Goal: Task Accomplishment & Management: Manage account settings

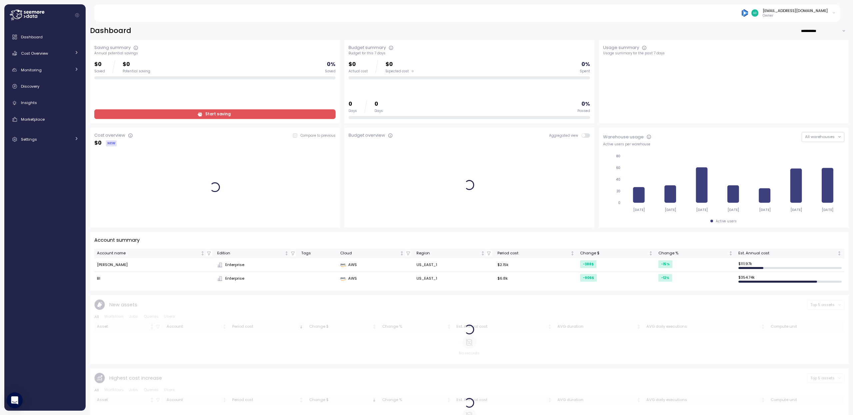
click at [832, 14] on icon at bounding box center [834, 13] width 4 height 8
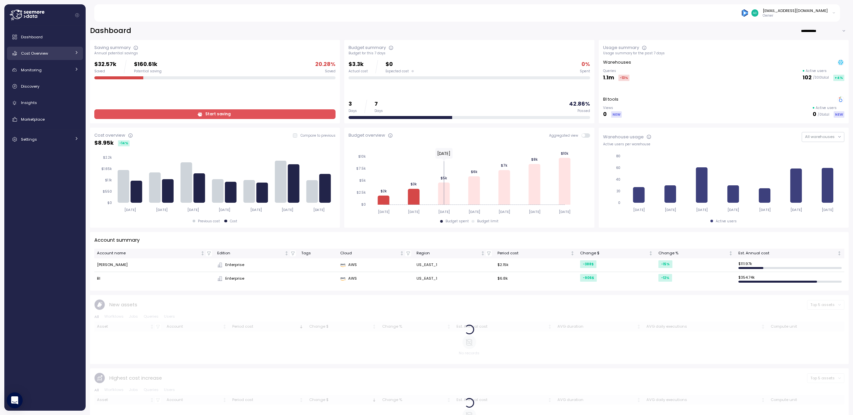
click at [72, 54] on link "Cost Overview" at bounding box center [45, 53] width 76 height 13
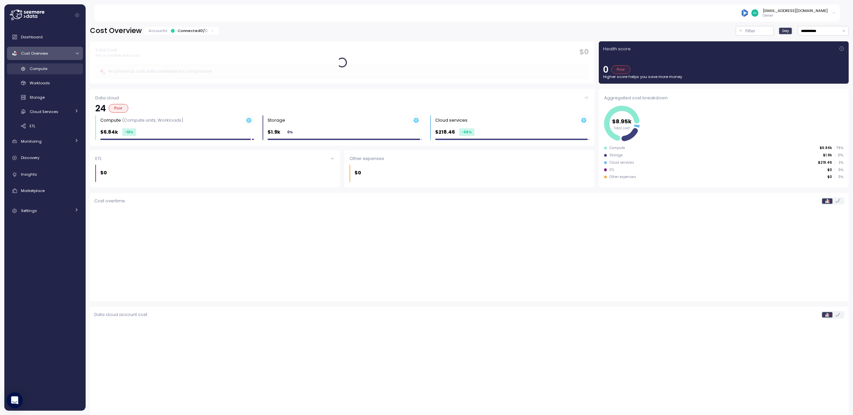
click at [58, 70] on div "Compute" at bounding box center [54, 68] width 49 height 7
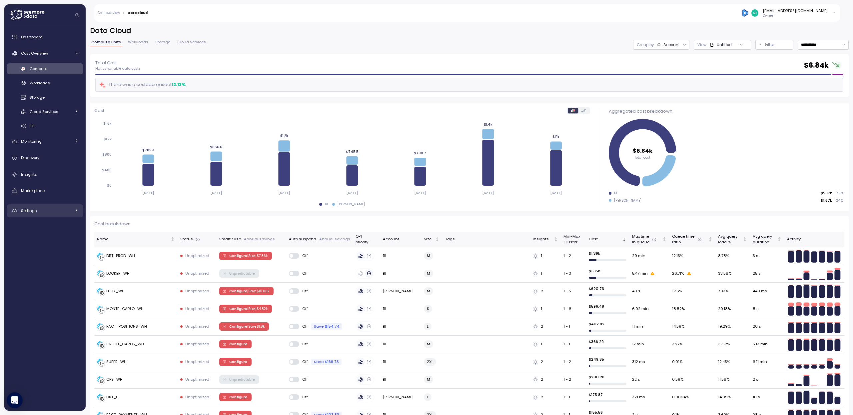
click at [61, 211] on div "Settings" at bounding box center [46, 210] width 50 height 7
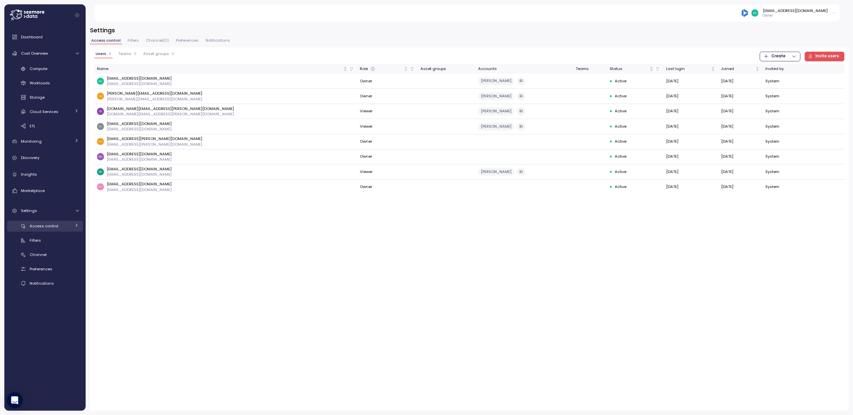
click at [52, 227] on span "Access control" at bounding box center [44, 225] width 29 height 5
click at [54, 312] on div "Preferences" at bounding box center [54, 312] width 49 height 7
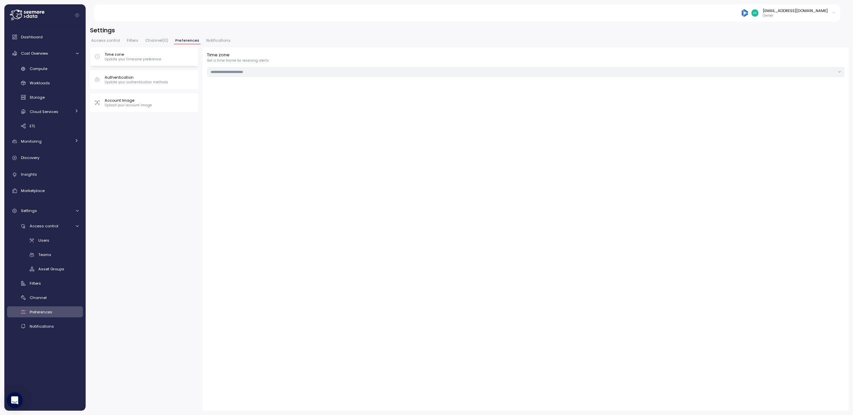
type input "******"
click at [212, 41] on span "Notifications" at bounding box center [218, 41] width 24 height 4
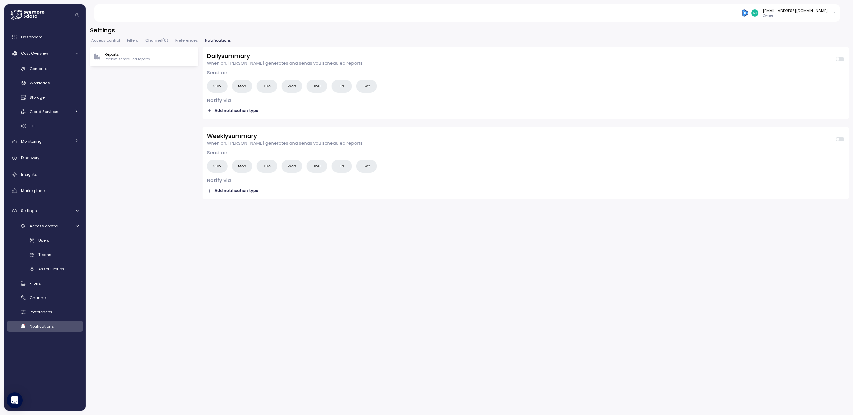
click at [155, 40] on span "Channel ( 0 )" at bounding box center [156, 41] width 23 height 4
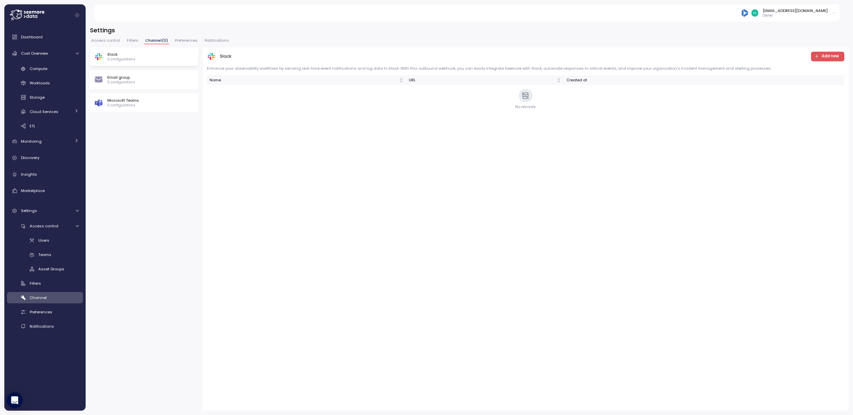
click at [134, 39] on span "Filters" at bounding box center [132, 41] width 11 height 4
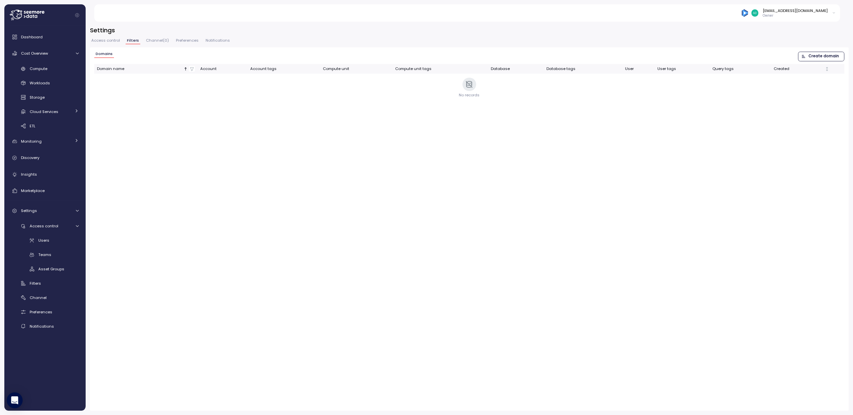
click at [108, 39] on span "Access control" at bounding box center [105, 41] width 29 height 4
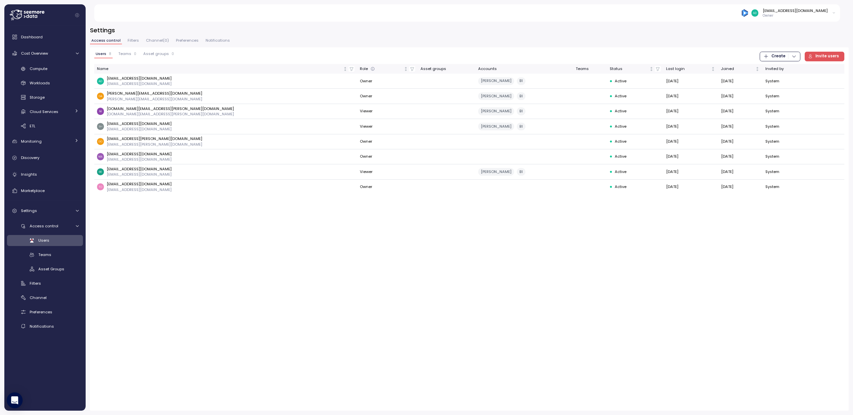
click at [835, 12] on icon at bounding box center [834, 13] width 4 height 8
click at [821, 28] on div "User settings" at bounding box center [820, 27] width 26 height 6
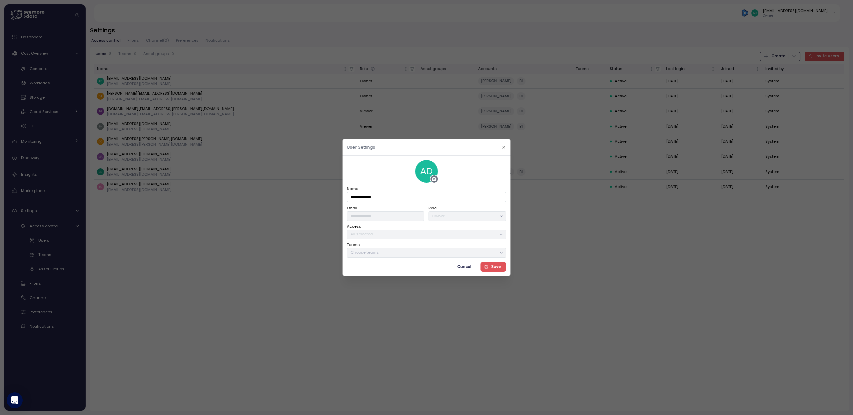
click at [468, 267] on span "Cancel" at bounding box center [464, 266] width 14 height 9
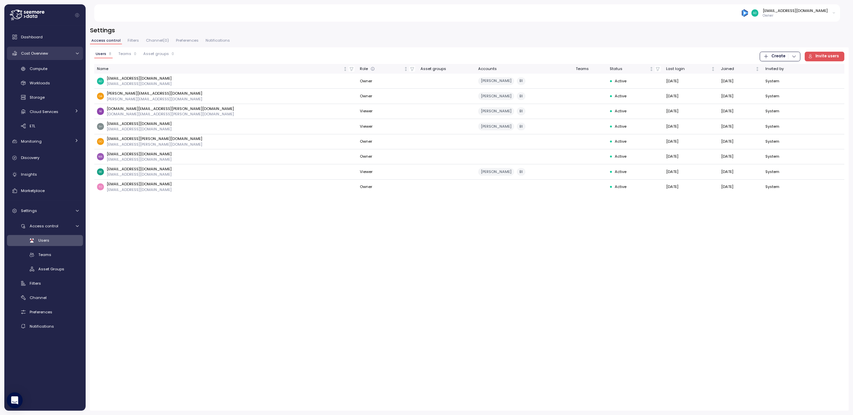
click at [25, 54] on span "Cost Overview" at bounding box center [34, 53] width 27 height 5
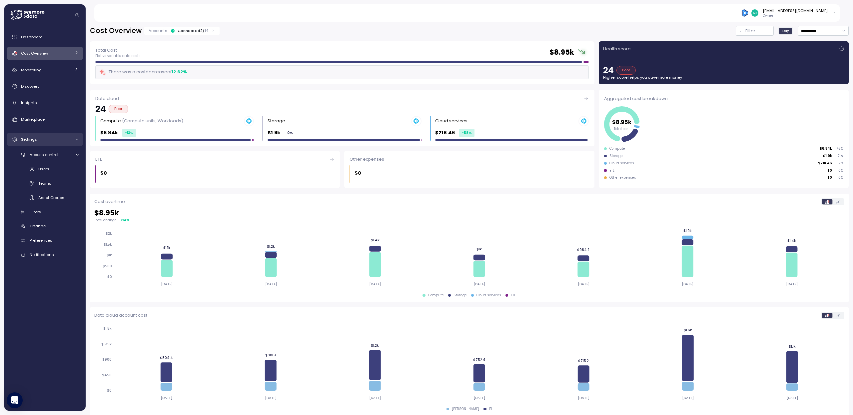
click at [31, 140] on span "Settings" at bounding box center [29, 139] width 16 height 5
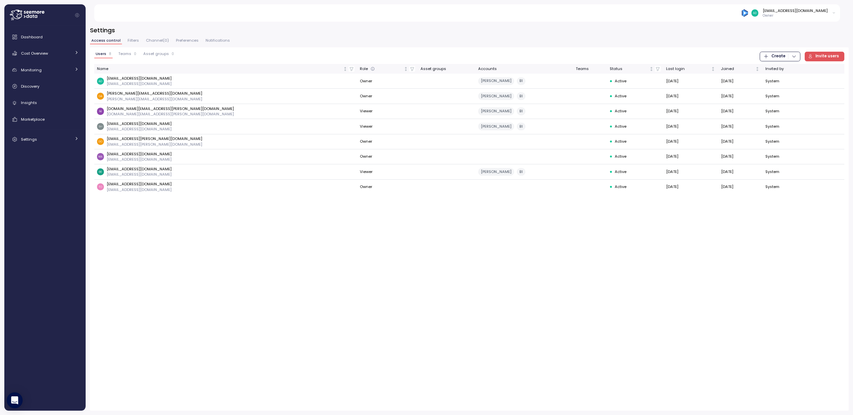
click at [158, 39] on span "Channel ( 0 )" at bounding box center [157, 41] width 23 height 4
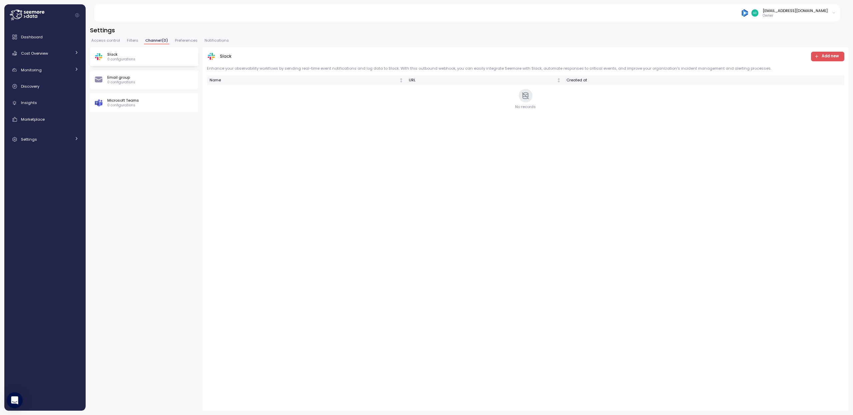
click at [181, 41] on span "Preferences" at bounding box center [186, 41] width 23 height 4
click at [211, 41] on span "Notifications" at bounding box center [218, 41] width 24 height 4
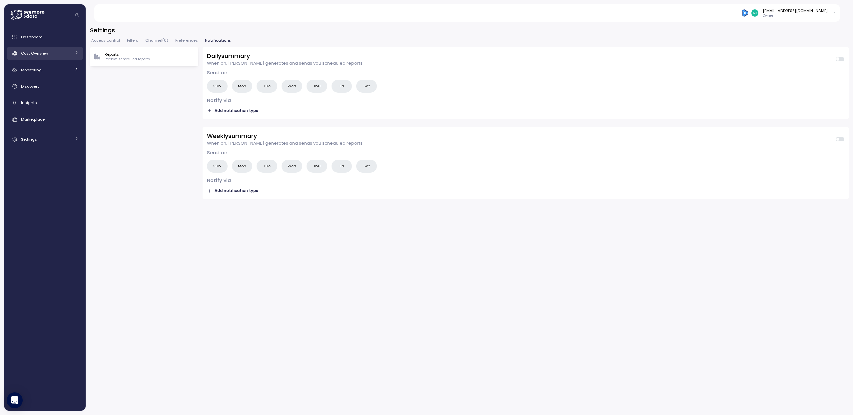
click at [42, 55] on span "Cost Overview" at bounding box center [34, 53] width 27 height 5
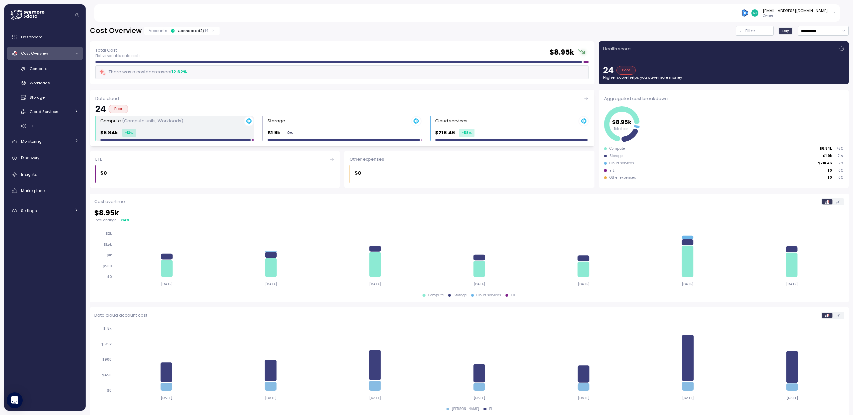
scroll to position [5, 0]
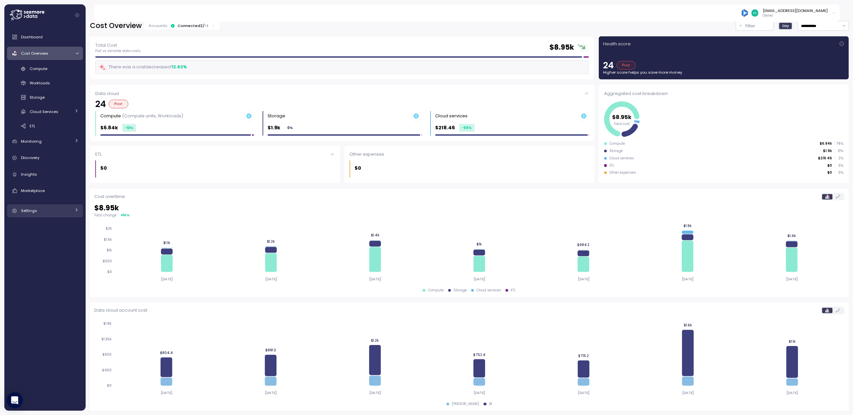
click at [33, 210] on span "Settings" at bounding box center [29, 210] width 16 height 5
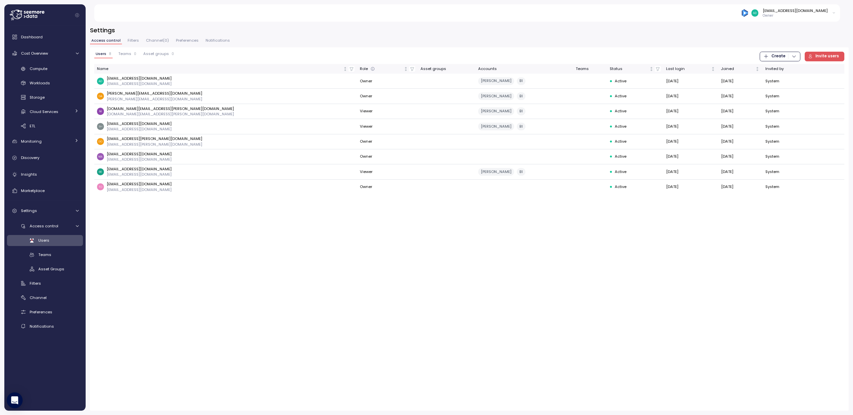
click at [125, 55] on span "Teams" at bounding box center [124, 54] width 13 height 4
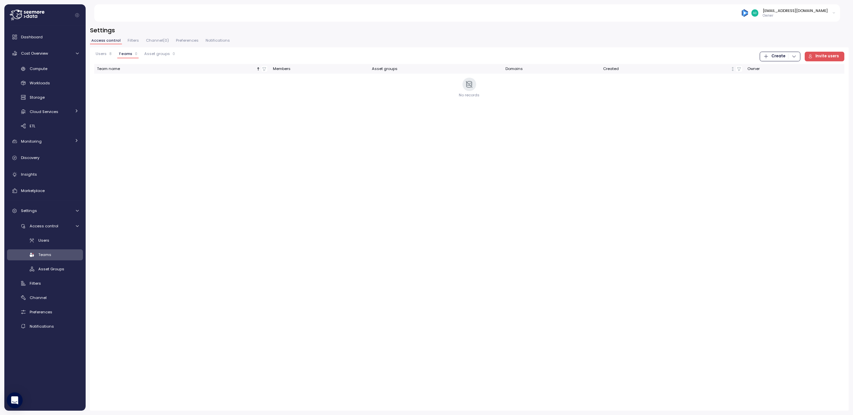
click at [149, 54] on span "Asset groups" at bounding box center [157, 54] width 26 height 4
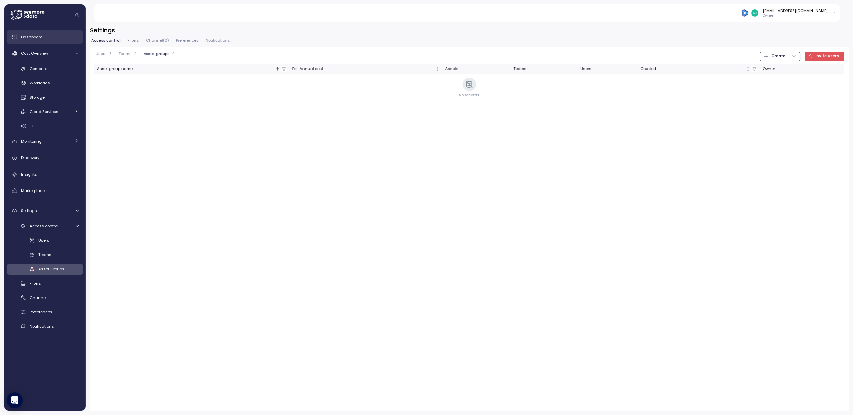
click at [42, 38] on span "Dashboard" at bounding box center [32, 36] width 22 height 5
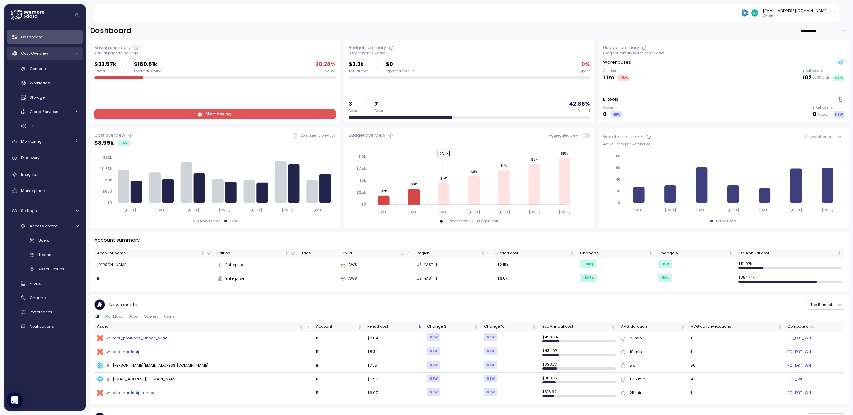
click at [41, 55] on span "Cost Overview" at bounding box center [34, 53] width 27 height 5
